Goal: Check status: Check status

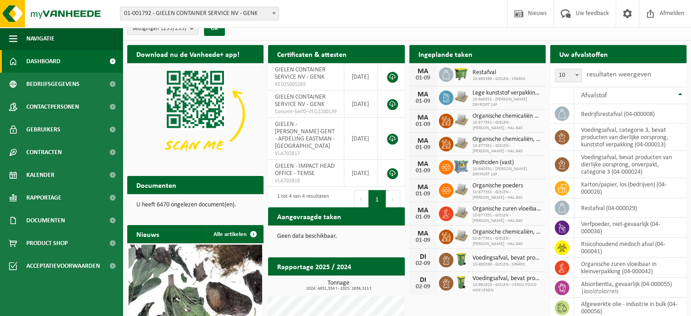
scroll to position [9, 0]
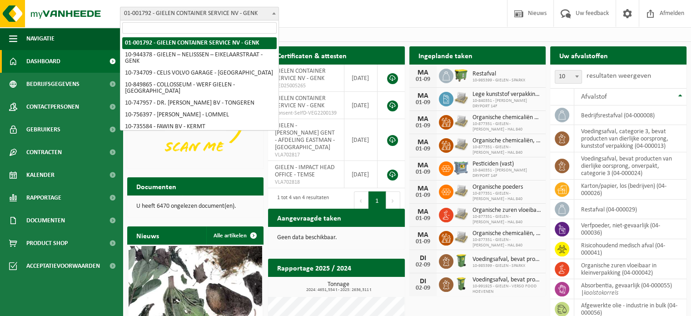
click at [258, 14] on span "01-001792 - GIELEN CONTAINER SERVICE NV - GENK" at bounding box center [199, 13] width 158 height 13
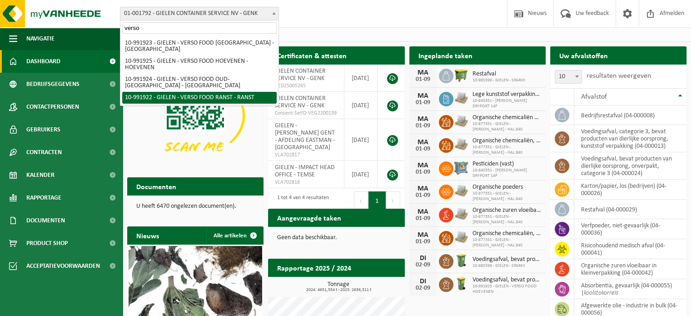
type input "verso"
select select "170005"
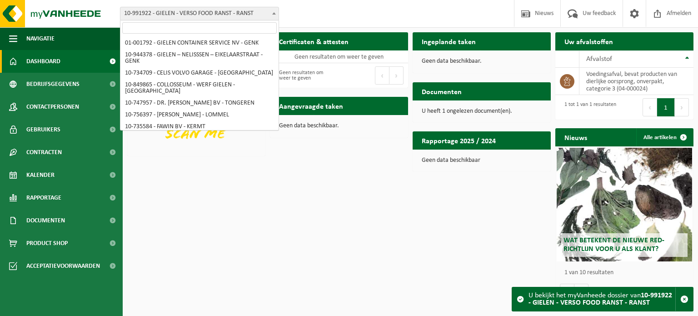
click at [221, 16] on span "10-991922 - GIELEN - VERSO FOOD RANST - RANST" at bounding box center [199, 13] width 158 height 13
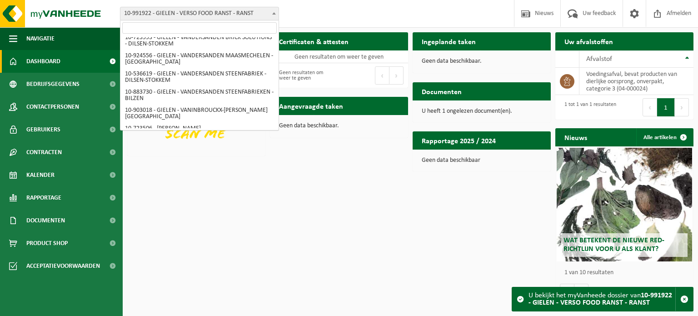
click at [225, 32] on input "search" at bounding box center [199, 27] width 154 height 11
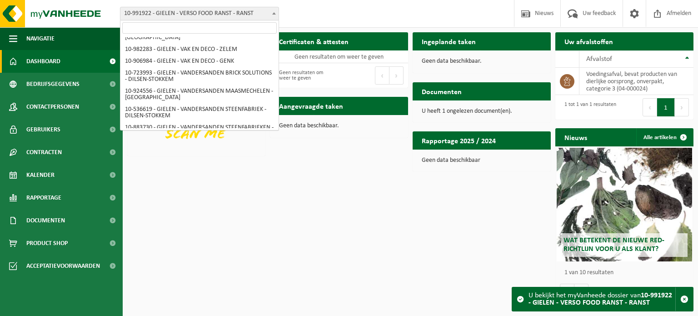
scroll to position [2937, 0]
select select "170006"
